Goal: Task Accomplishment & Management: Manage account settings

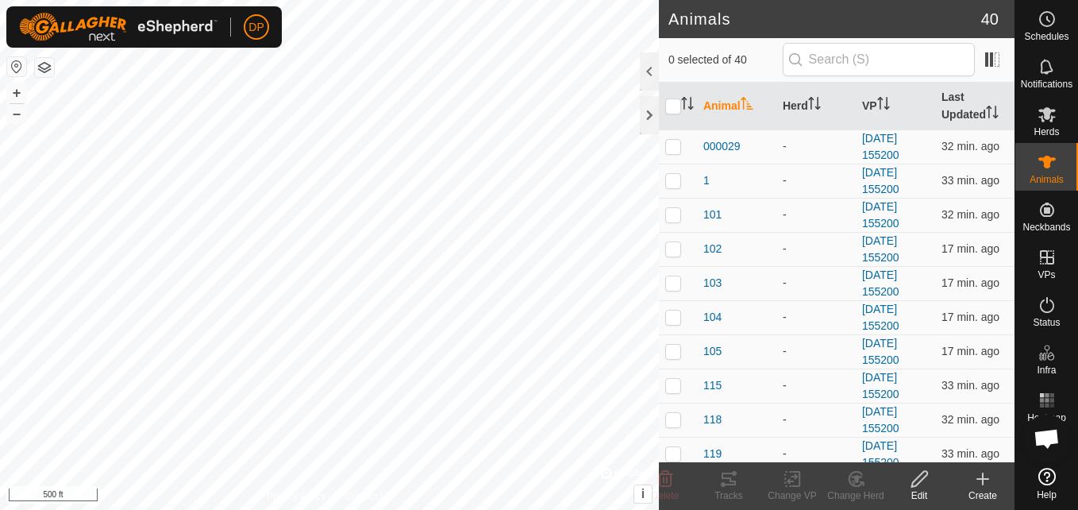
scroll to position [903, 0]
click at [674, 247] on p-checkbox at bounding box center [673, 248] width 16 height 13
click at [726, 476] on icon at bounding box center [728, 478] width 19 height 19
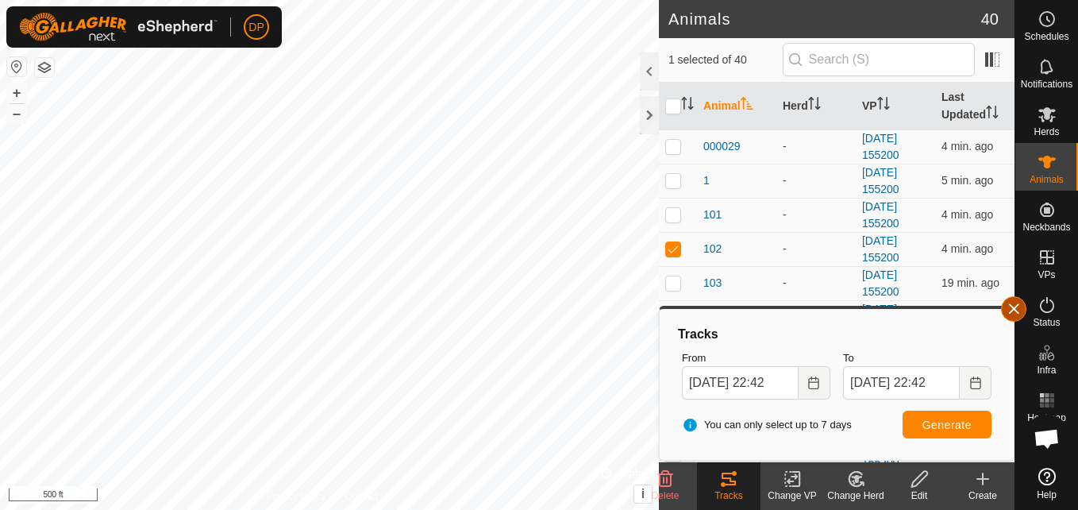
click at [1013, 306] on button "button" at bounding box center [1013, 308] width 25 height 25
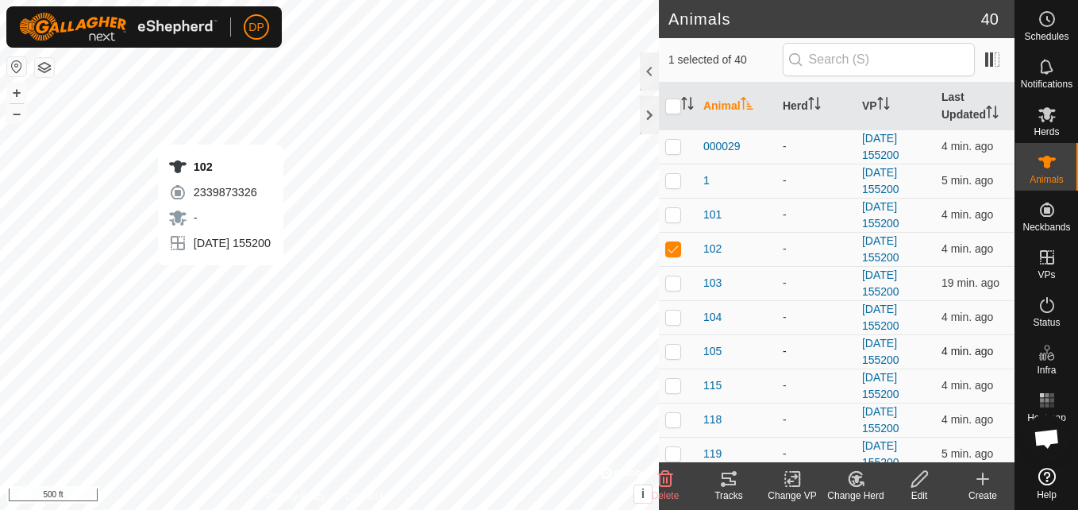
checkbox input "false"
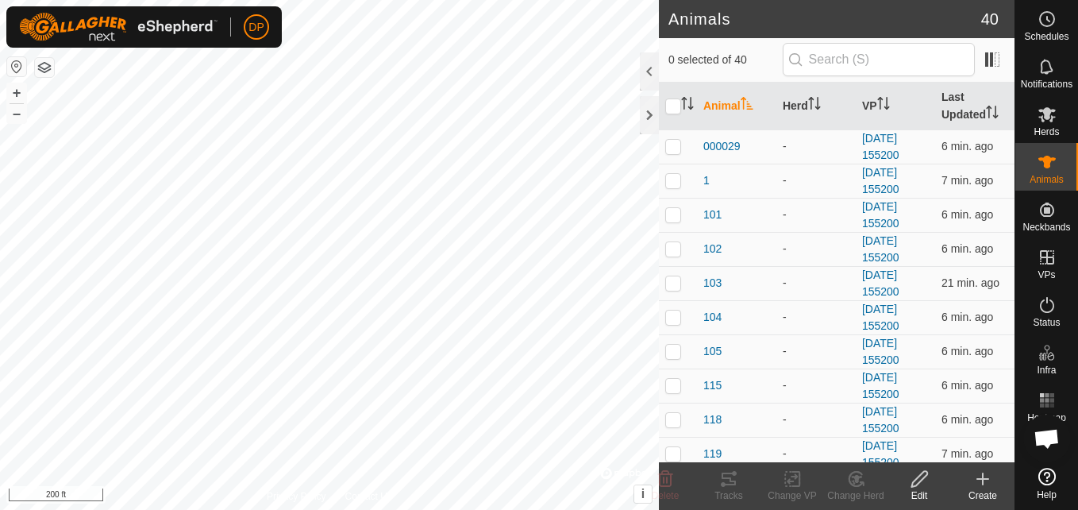
click at [446, 509] on html "DP Schedules Notifications Herds Animals Neckbands VPs Status Infra Heatmap Hel…" at bounding box center [539, 255] width 1078 height 510
click at [523, 509] on html "DP Schedules Notifications Herds Animals Neckbands VPs Status Infra Heatmap Hel…" at bounding box center [539, 255] width 1078 height 510
click at [438, 0] on html "DP Schedules Notifications Herds Animals Neckbands VPs Status Infra Heatmap Hel…" at bounding box center [539, 255] width 1078 height 510
click at [671, 69] on div "Animals 40 0 selected of 40 Animal Herd VP Last Updated 000029 - [DATE] 155200 …" at bounding box center [507, 255] width 1014 height 510
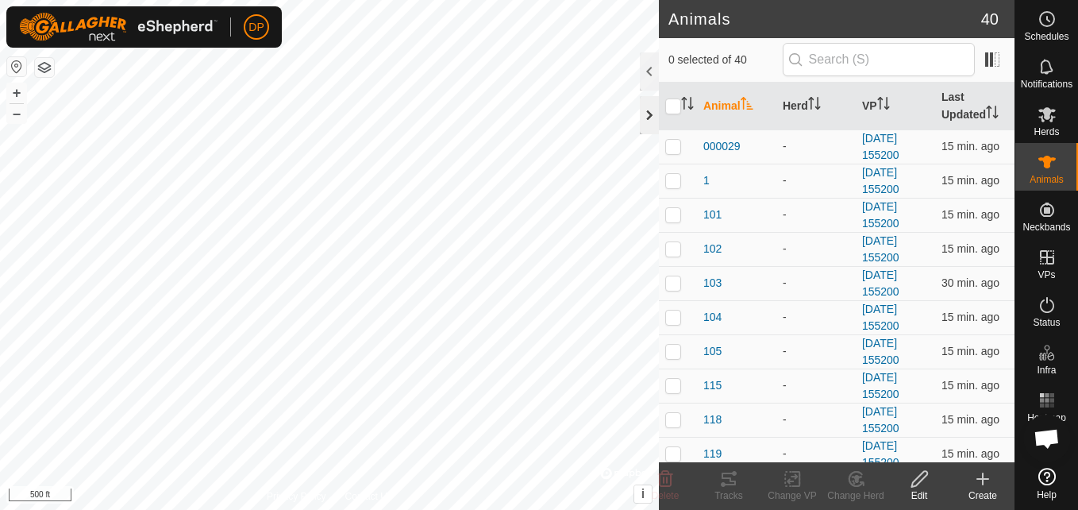
click at [647, 111] on div at bounding box center [649, 115] width 19 height 38
